Goal: Transaction & Acquisition: Download file/media

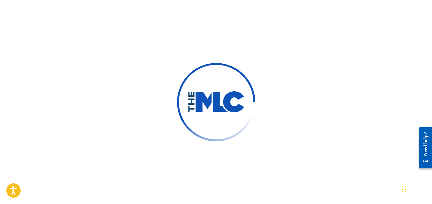
click at [274, 45] on div at bounding box center [216, 102] width 432 height 204
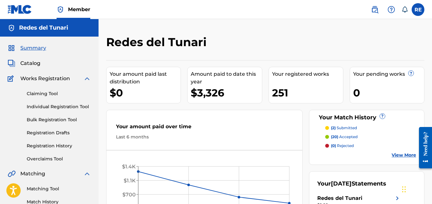
click at [232, 33] on div "Redes del Tunari Your amount paid last distribution $0 Amount paid to date this…" at bounding box center [264, 191] width 333 height 344
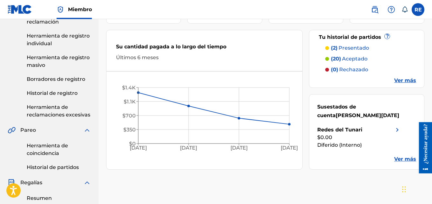
scroll to position [145, 0]
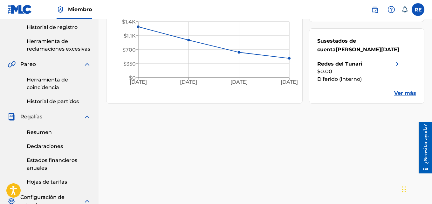
drag, startPoint x: 29, startPoint y: 134, endPoint x: 41, endPoint y: 131, distance: 12.3
click at [29, 134] on font "Resumen" at bounding box center [39, 132] width 25 height 6
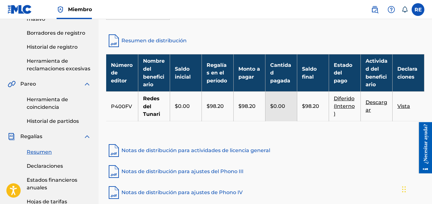
scroll to position [128, 0]
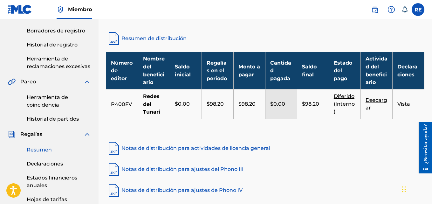
click at [400, 103] on font "Vista" at bounding box center [403, 104] width 13 height 6
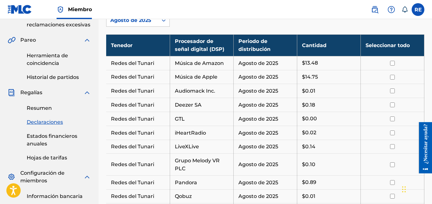
scroll to position [172, 0]
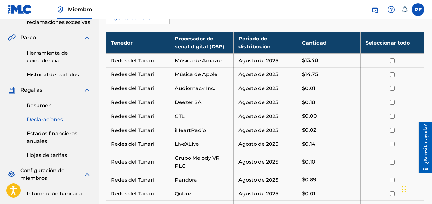
click at [389, 64] on td at bounding box center [392, 60] width 64 height 14
click at [389, 71] on td at bounding box center [392, 74] width 64 height 14
click at [392, 79] on td at bounding box center [392, 74] width 64 height 14
click at [392, 74] on input "checkbox" at bounding box center [392, 74] width 5 height 5
click at [392, 63] on td at bounding box center [392, 60] width 64 height 14
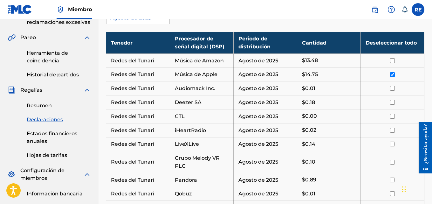
click at [393, 63] on td at bounding box center [392, 60] width 64 height 14
click at [391, 62] on input "checkbox" at bounding box center [392, 60] width 5 height 5
click at [392, 87] on input "checkbox" at bounding box center [392, 88] width 5 height 5
click at [392, 101] on input "checkbox" at bounding box center [392, 102] width 5 height 5
click at [391, 114] on input "checkbox" at bounding box center [392, 116] width 5 height 5
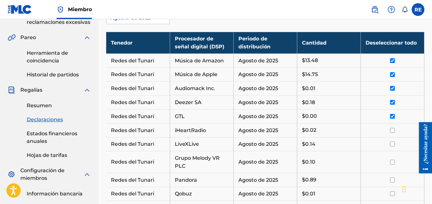
click at [396, 133] on td at bounding box center [392, 130] width 64 height 14
click at [393, 132] on td at bounding box center [392, 130] width 64 height 14
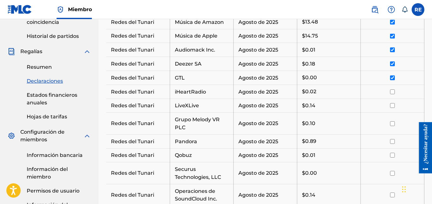
scroll to position [217, 0]
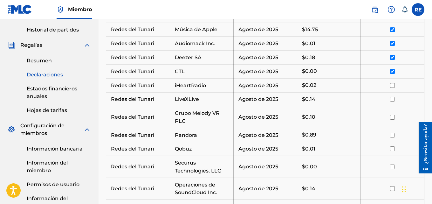
click at [393, 85] on input "checkbox" at bounding box center [392, 85] width 5 height 5
click at [392, 100] on input "checkbox" at bounding box center [392, 99] width 5 height 5
drag, startPoint x: 391, startPoint y: 114, endPoint x: 392, endPoint y: 118, distance: 3.9
click at [391, 117] on td at bounding box center [392, 117] width 64 height 22
click at [389, 116] on div at bounding box center [392, 117] width 54 height 5
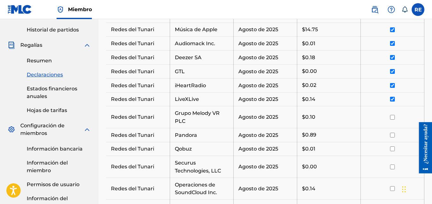
click at [393, 118] on input "checkbox" at bounding box center [392, 117] width 5 height 5
click at [394, 139] on td at bounding box center [392, 135] width 64 height 14
click at [393, 136] on input "checkbox" at bounding box center [392, 134] width 5 height 5
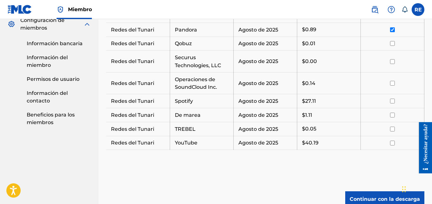
scroll to position [325, 0]
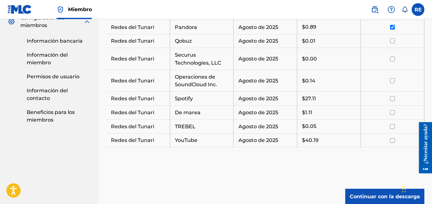
click at [393, 41] on input "checkbox" at bounding box center [392, 40] width 5 height 5
click at [392, 58] on input "checkbox" at bounding box center [392, 59] width 5 height 5
click at [391, 81] on input "checkbox" at bounding box center [392, 80] width 5 height 5
drag, startPoint x: 391, startPoint y: 98, endPoint x: 392, endPoint y: 108, distance: 10.2
click at [391, 98] on input "checkbox" at bounding box center [392, 98] width 5 height 5
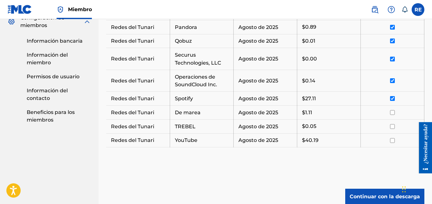
click at [392, 112] on input "checkbox" at bounding box center [392, 112] width 5 height 5
click at [392, 122] on td at bounding box center [392, 126] width 64 height 14
drag, startPoint x: 392, startPoint y: 125, endPoint x: 392, endPoint y: 129, distance: 4.1
click at [392, 129] on td at bounding box center [392, 126] width 64 height 14
click at [392, 140] on input "checkbox" at bounding box center [392, 140] width 5 height 5
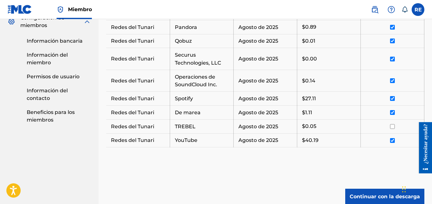
click at [393, 125] on input "checkbox" at bounding box center [392, 126] width 5 height 5
click at [376, 198] on font "Continuar con la descarga" at bounding box center [384, 196] width 70 height 6
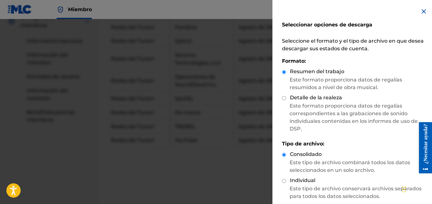
scroll to position [146, 0]
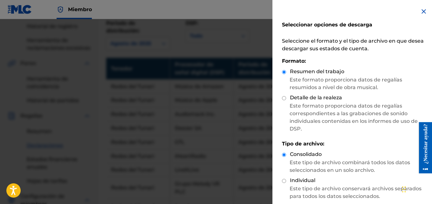
click at [287, 101] on div "Detalle de la realeza" at bounding box center [354, 98] width 144 height 8
drag, startPoint x: 284, startPoint y: 100, endPoint x: 296, endPoint y: 98, distance: 12.5
click at [284, 99] on input "Detalle de la realeza" at bounding box center [284, 98] width 4 height 4
radio input "true"
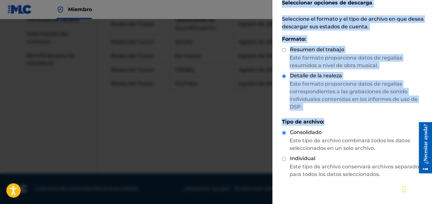
scroll to position [51, 0]
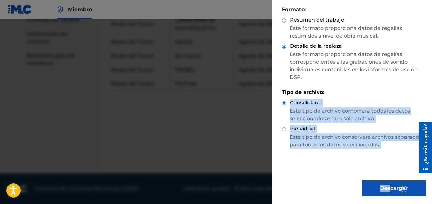
drag, startPoint x: 406, startPoint y: 137, endPoint x: 389, endPoint y: 196, distance: 62.0
click at [389, 196] on div "Seleccionar opciones de descarga Seleccione el formato y el tipo de archivo en …" at bounding box center [353, 76] width 163 height 255
click at [327, 171] on div "Seleccionar opciones de descarga Seleccione el formato y el tipo de archivo en …" at bounding box center [353, 76] width 163 height 255
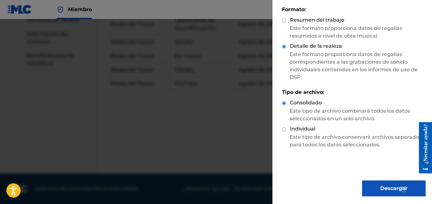
click at [380, 185] on font "Descargar" at bounding box center [393, 188] width 27 height 8
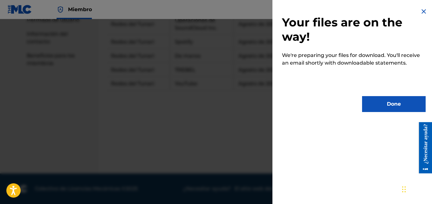
scroll to position [0, 0]
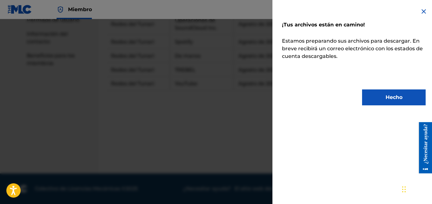
click at [374, 97] on button "Hecho" at bounding box center [394, 97] width 64 height 16
